Goal: Contribute content

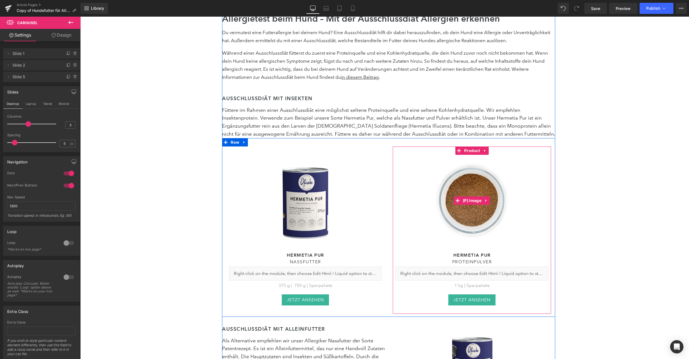
scroll to position [1465, 0]
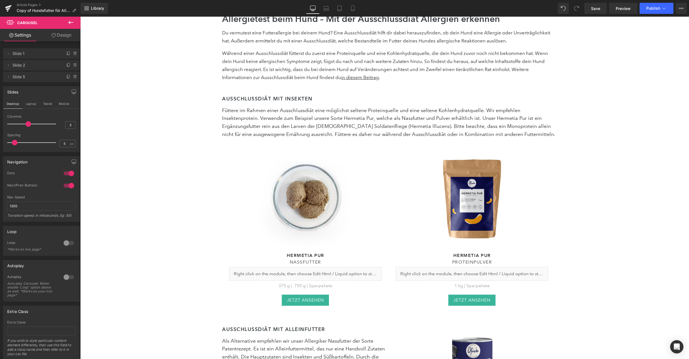
click at [373, 181] on link at bounding box center [305, 201] width 153 height 92
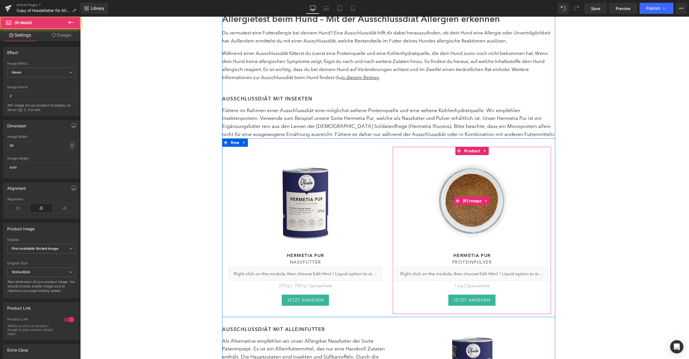
click at [416, 155] on link at bounding box center [472, 201] width 153 height 92
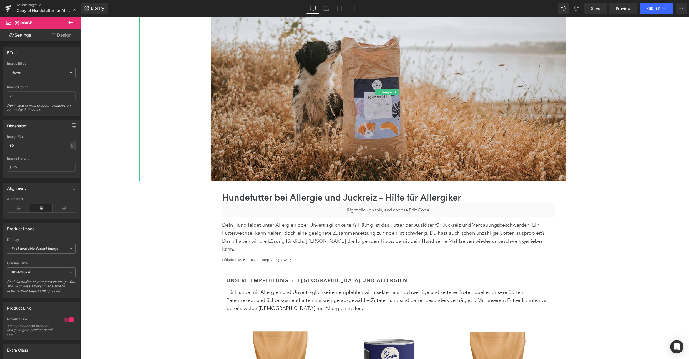
scroll to position [204, 0]
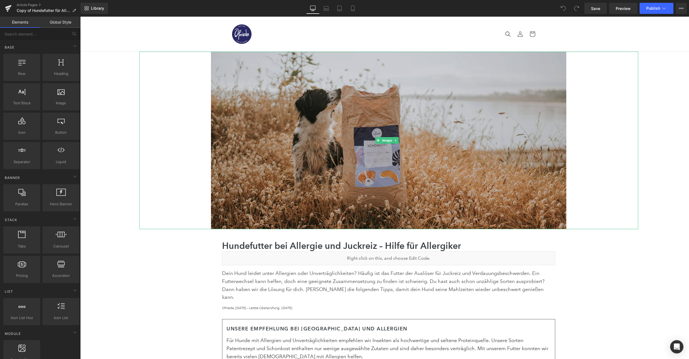
scroll to position [345, 0]
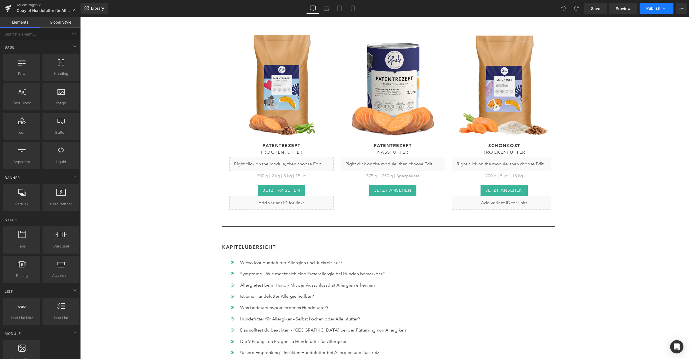
click at [646, 9] on button "Publish" at bounding box center [657, 8] width 34 height 11
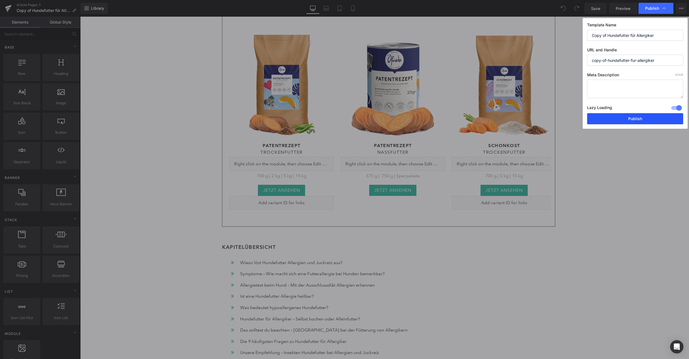
click at [621, 122] on button "Publish" at bounding box center [635, 118] width 96 height 11
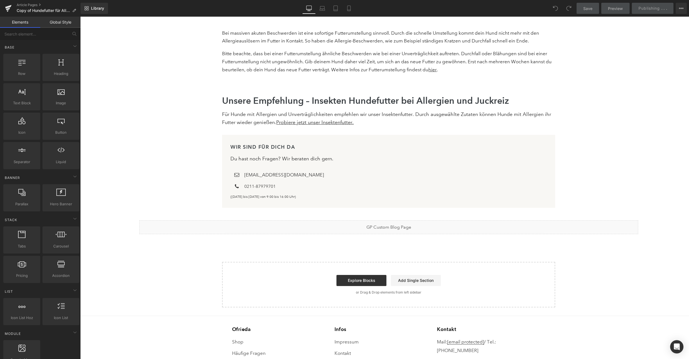
scroll to position [3502, 0]
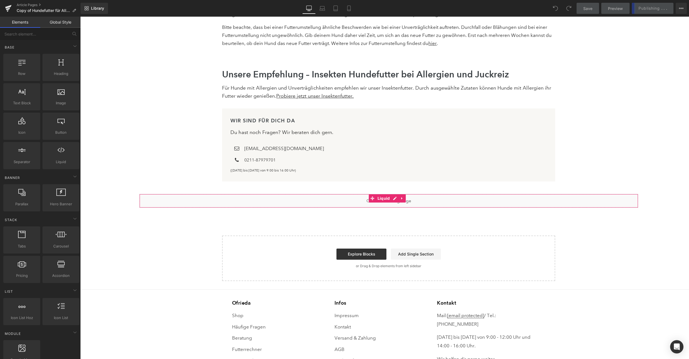
click at [391, 194] on div "Liquid" at bounding box center [388, 201] width 499 height 14
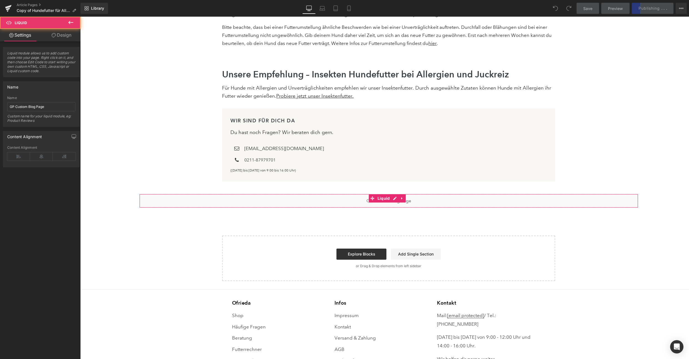
click at [327, 194] on div "Liquid" at bounding box center [388, 201] width 499 height 14
click at [321, 194] on div "Liquid" at bounding box center [388, 201] width 499 height 14
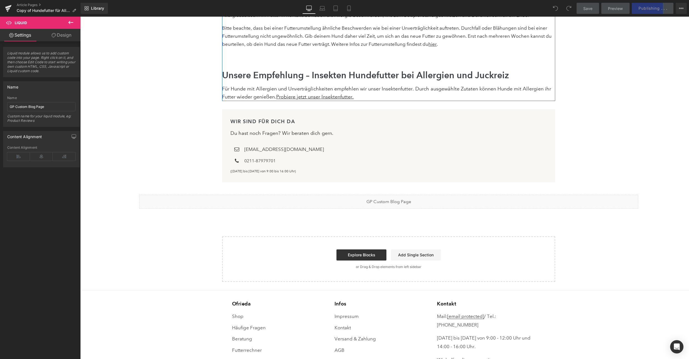
scroll to position [3501, 0]
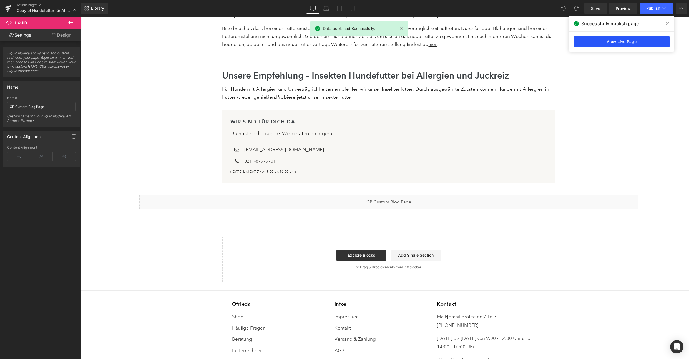
click at [649, 39] on link "View Live Page" at bounding box center [622, 41] width 96 height 11
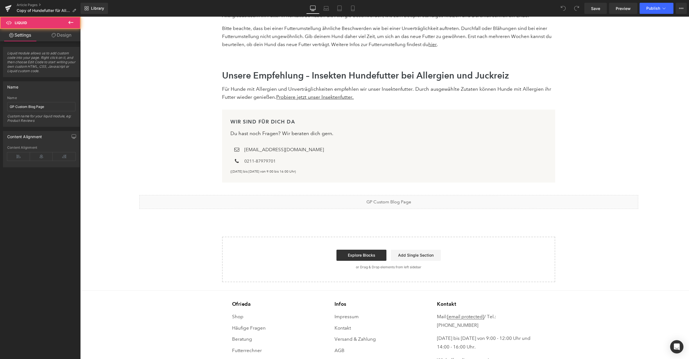
click at [292, 195] on div "Liquid" at bounding box center [388, 202] width 499 height 14
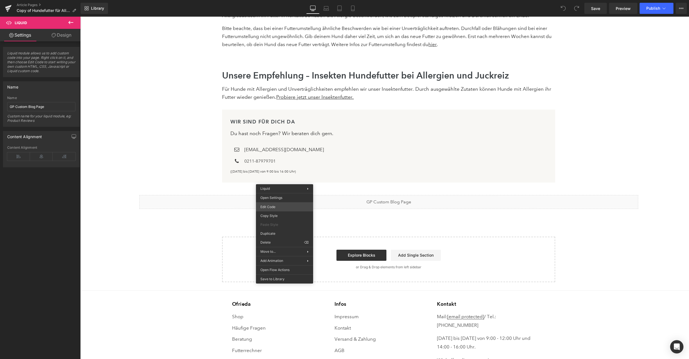
click at [290, 0] on div "You are previewing how the will restyle your page. You can not edit Elements in…" at bounding box center [344, 0] width 689 height 0
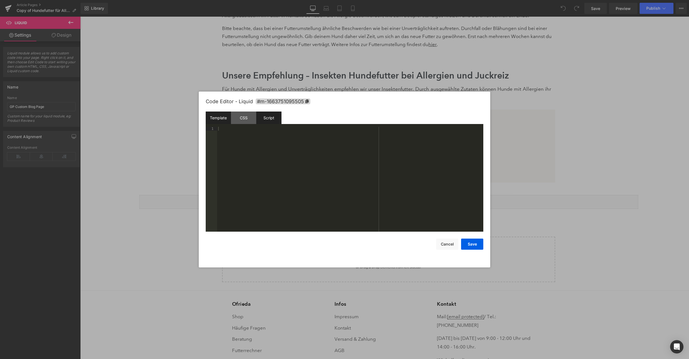
click at [272, 118] on div "Script" at bounding box center [268, 118] width 25 height 12
click at [252, 119] on div "CSS" at bounding box center [243, 118] width 25 height 12
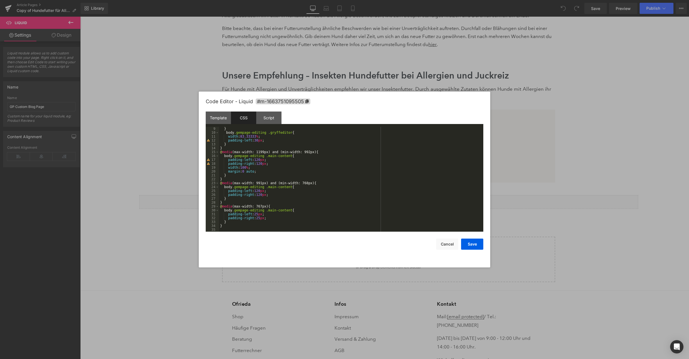
scroll to position [0, 0]
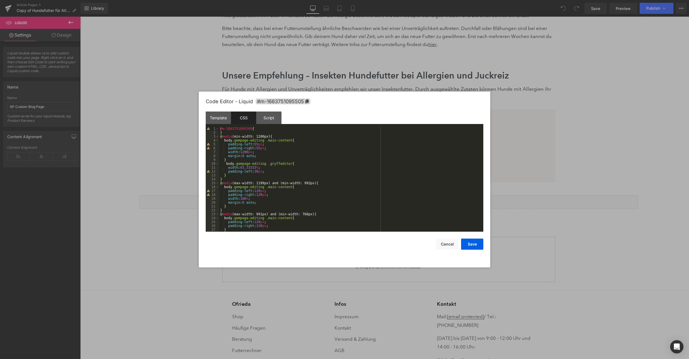
click at [536, 172] on div at bounding box center [344, 179] width 689 height 359
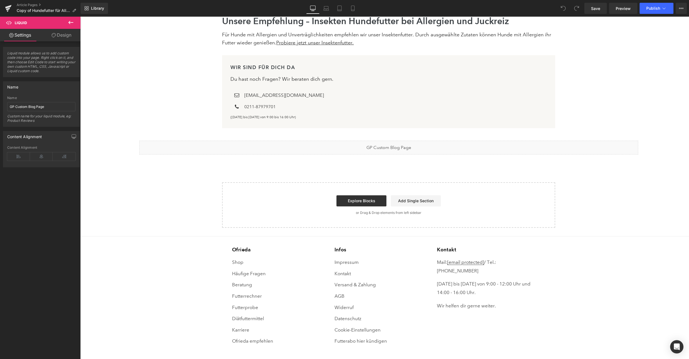
scroll to position [3348, 0]
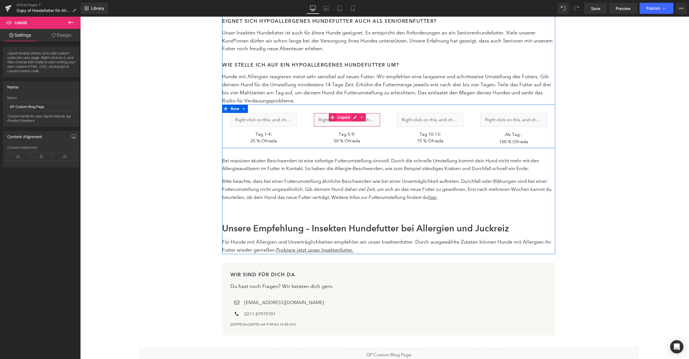
click at [346, 113] on span "Liquid" at bounding box center [343, 117] width 15 height 8
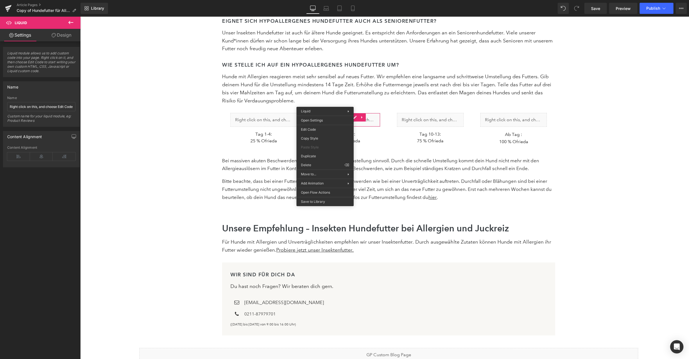
drag, startPoint x: 401, startPoint y: 151, endPoint x: 320, endPoint y: 134, distance: 82.2
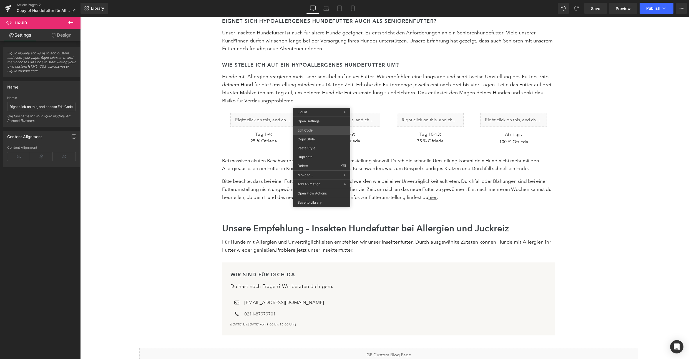
click at [323, 0] on div "Liquid You are previewing how the will restyle your page. You can not edit Elem…" at bounding box center [344, 0] width 689 height 0
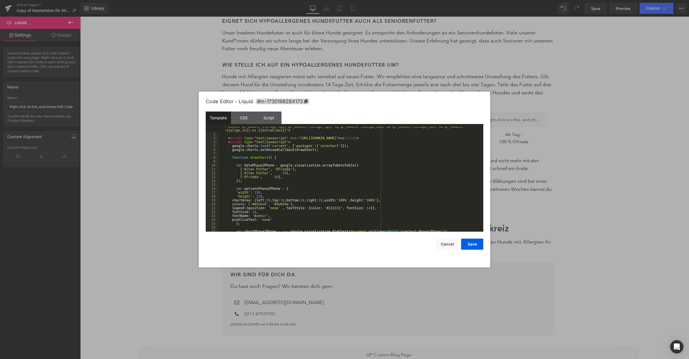
scroll to position [70, 0]
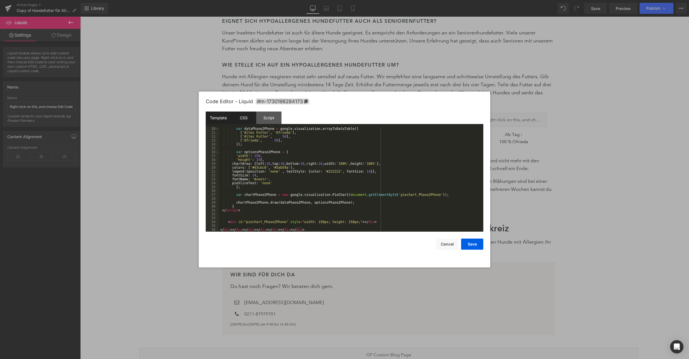
click at [246, 117] on div "CSS" at bounding box center [243, 118] width 25 height 12
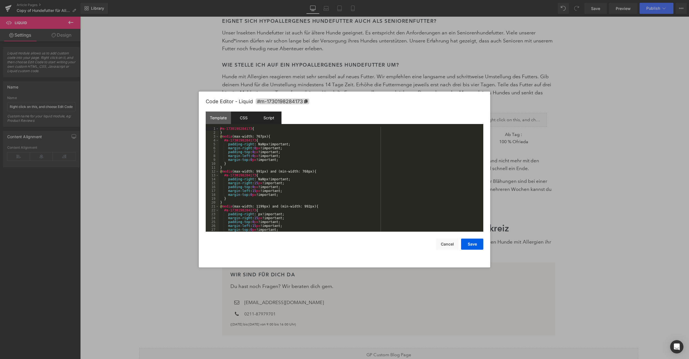
click at [264, 117] on div "Script" at bounding box center [268, 118] width 25 height 12
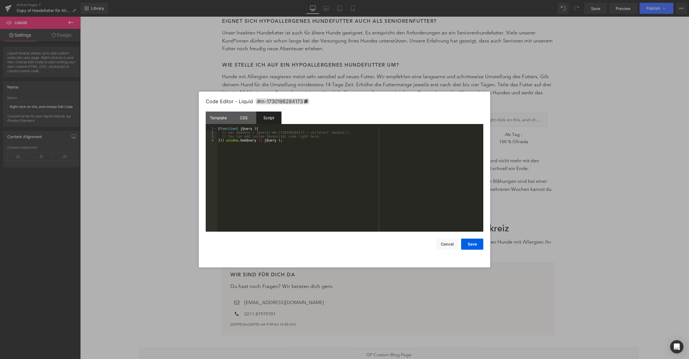
click at [590, 107] on div at bounding box center [344, 179] width 689 height 359
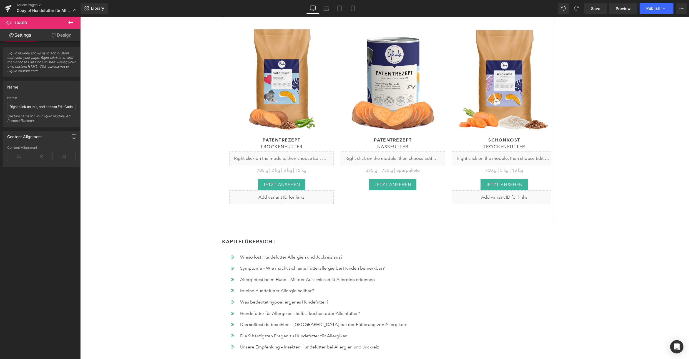
scroll to position [236, 0]
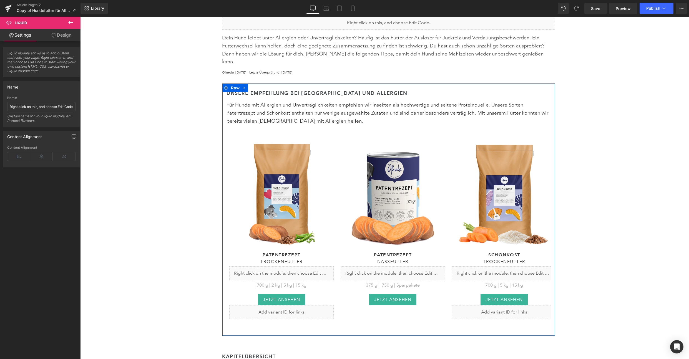
click at [409, 84] on div "Unsere empfehlung bei Juckreiz und Allergien Heading Für Hunde mit Allergien un…" at bounding box center [388, 210] width 333 height 252
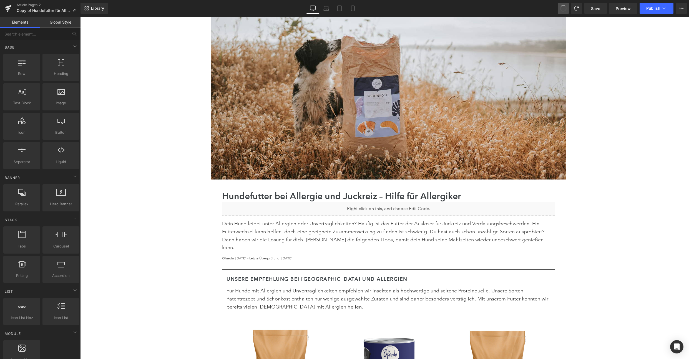
scroll to position [240, 0]
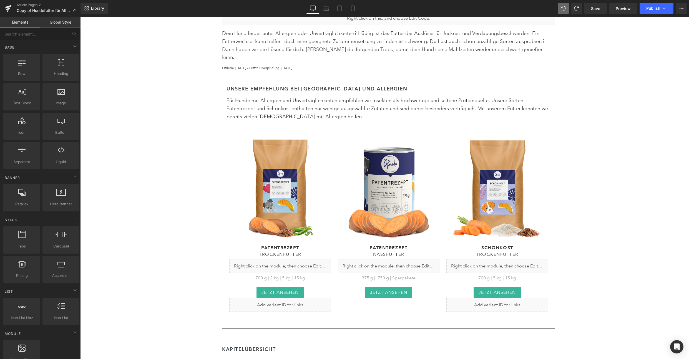
click at [390, 79] on div "Unsere empfehlung bei Juckreiz und Allergien Heading Für Hunde mit Allergien un…" at bounding box center [388, 204] width 333 height 250
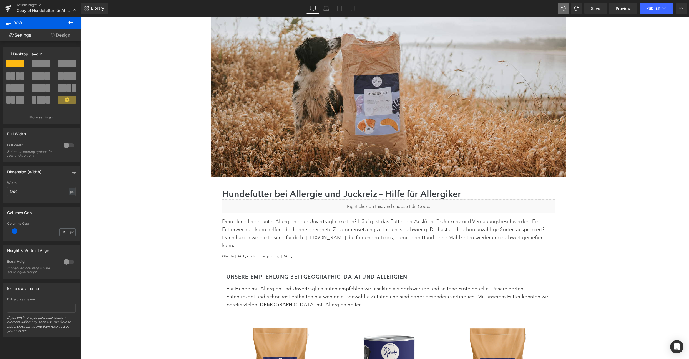
scroll to position [73, 0]
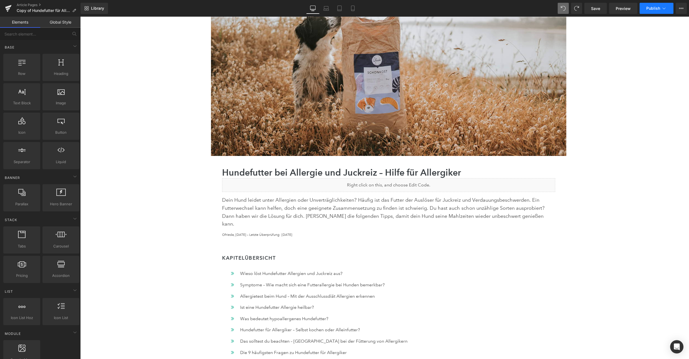
click at [653, 11] on button "Publish" at bounding box center [657, 8] width 34 height 11
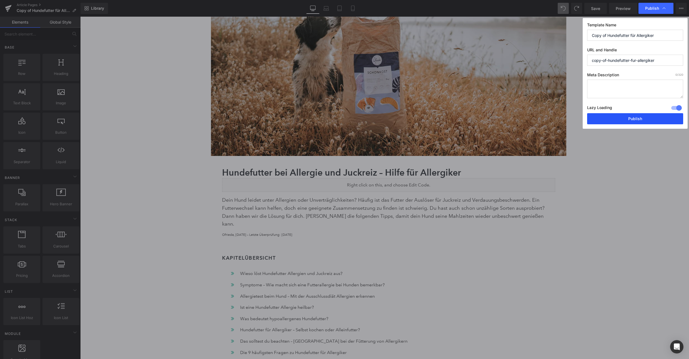
click at [596, 121] on button "Publish" at bounding box center [635, 118] width 96 height 11
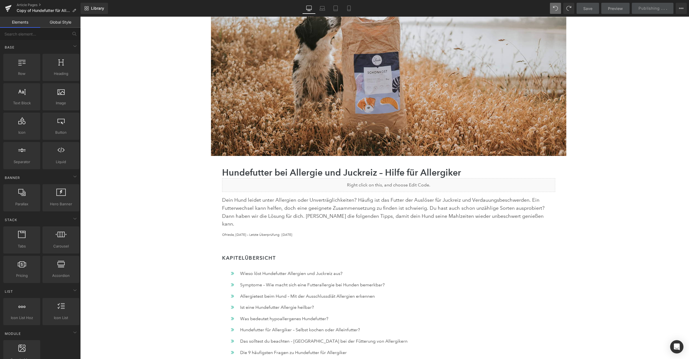
click at [606, 126] on div at bounding box center [388, 67] width 499 height 178
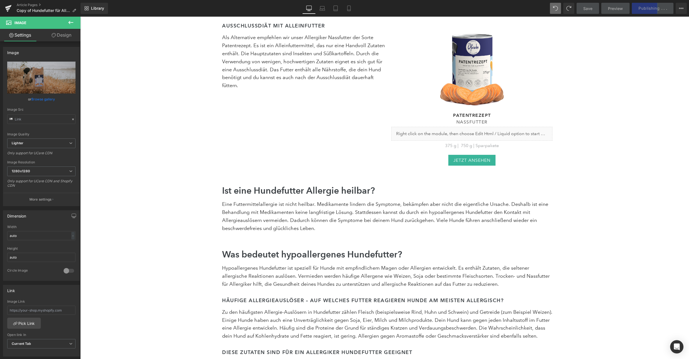
scroll to position [1398, 0]
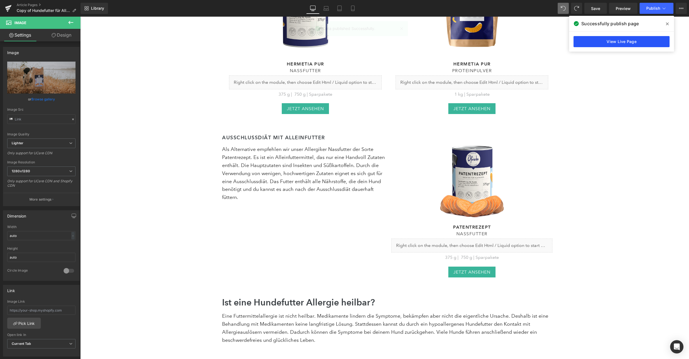
click at [609, 38] on link "View Live Page" at bounding box center [622, 41] width 96 height 11
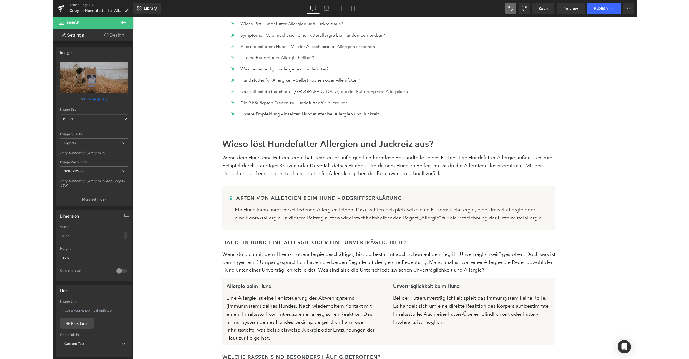
scroll to position [224, 0]
